Goal: Task Accomplishment & Management: Use online tool/utility

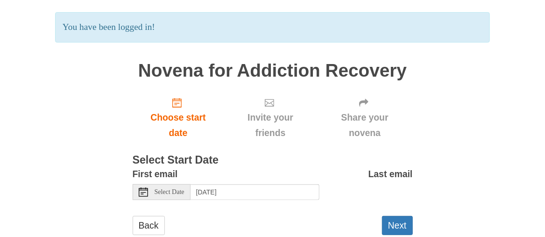
scroll to position [63, 0]
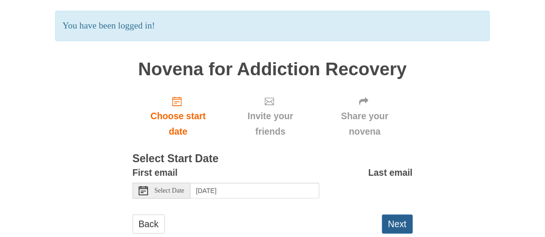
click at [397, 225] on button "Next" at bounding box center [397, 223] width 31 height 19
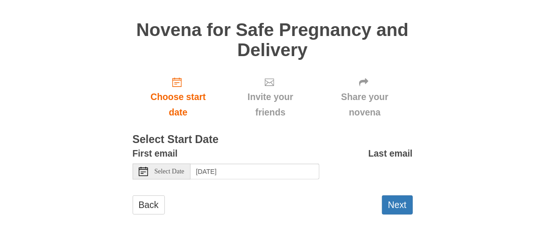
scroll to position [60, 0]
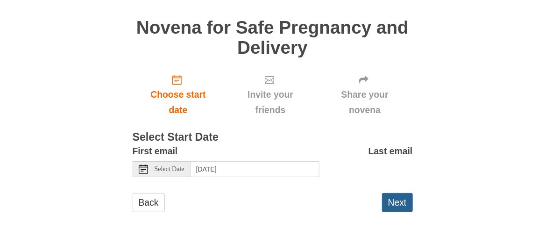
click at [394, 202] on button "Next" at bounding box center [397, 202] width 31 height 19
